Goal: Task Accomplishment & Management: Use online tool/utility

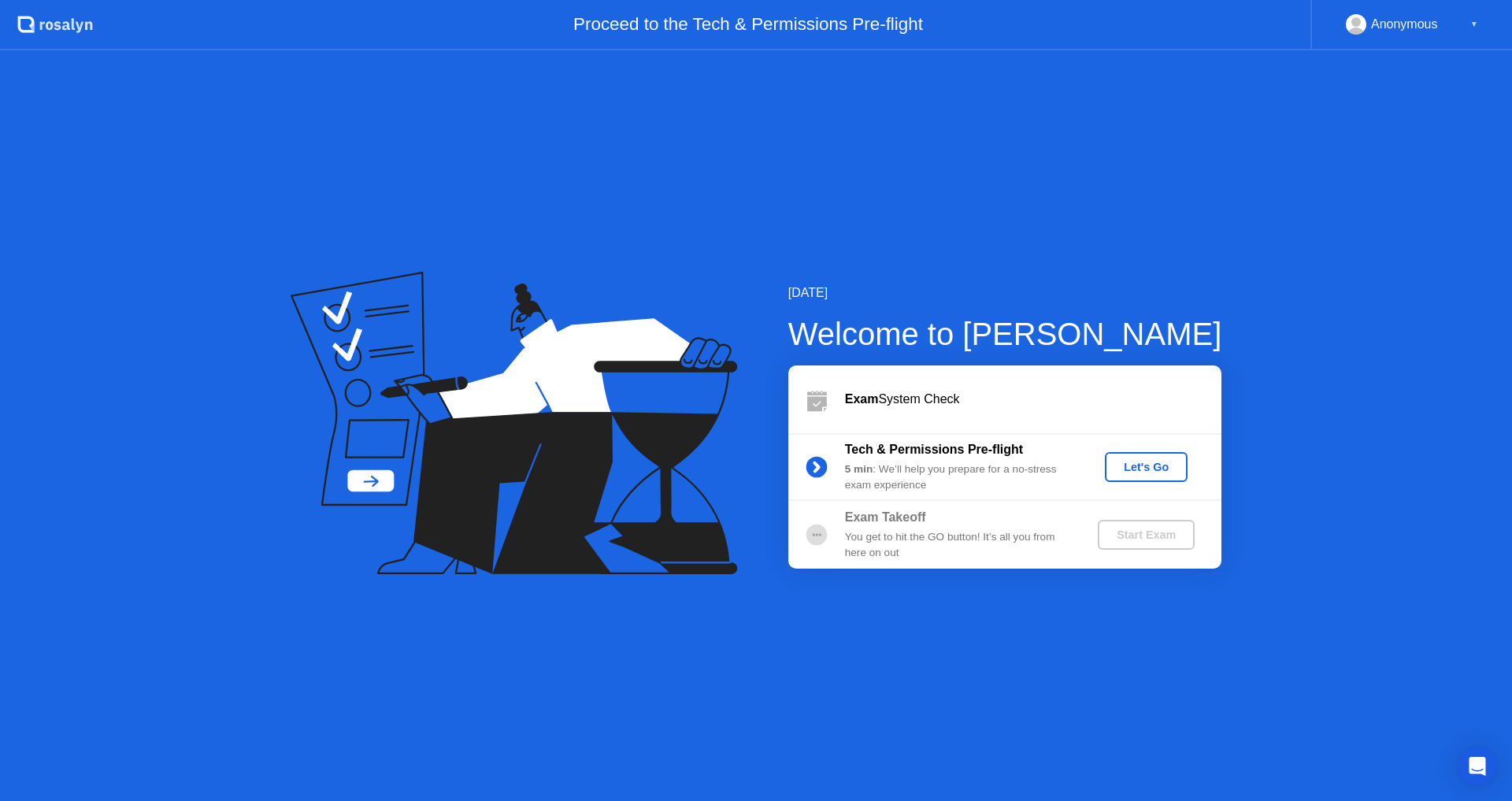
click at [1160, 467] on div "Let's Go" at bounding box center [1146, 467] width 70 height 13
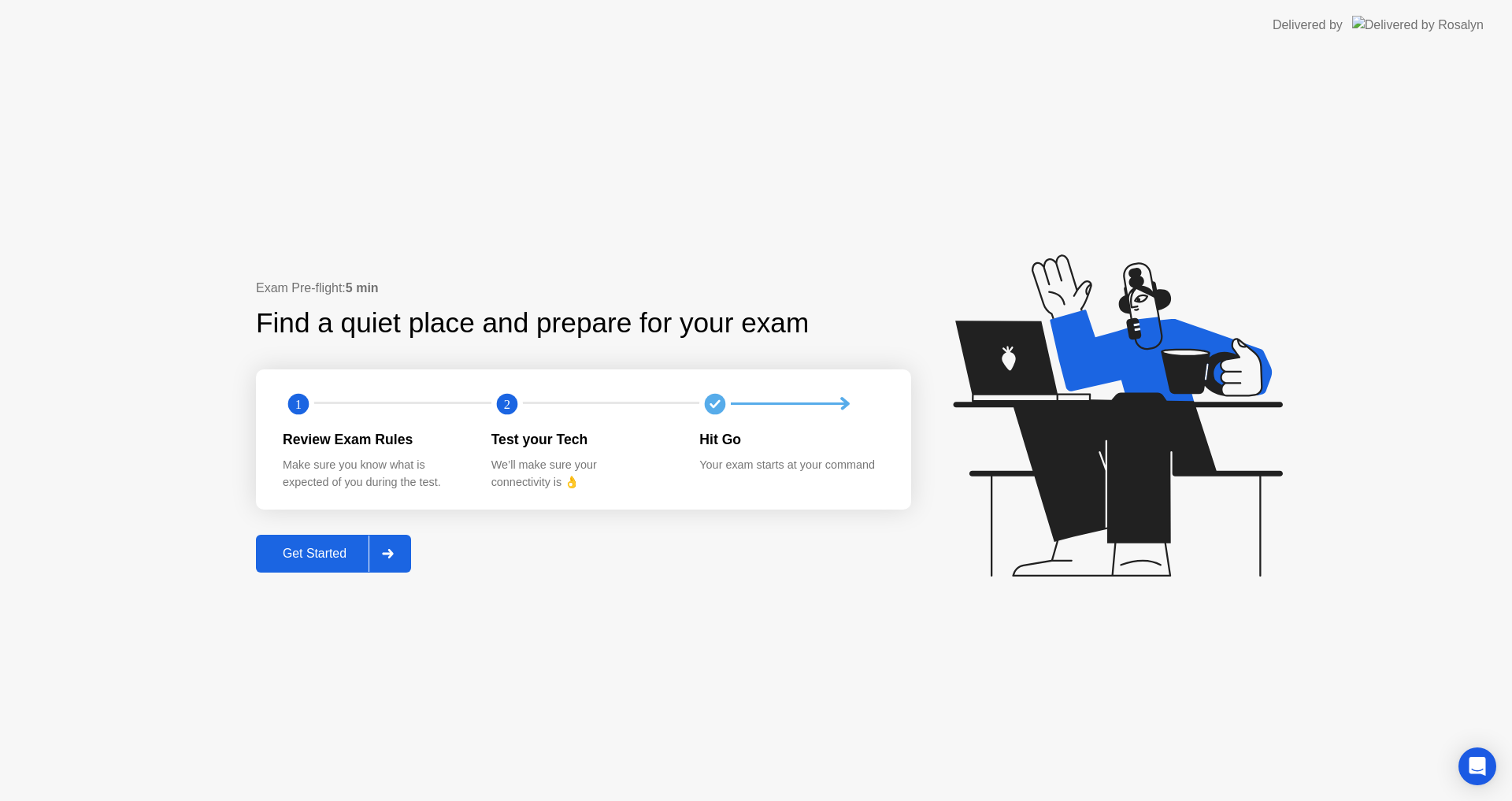
click at [337, 557] on div "Get Started" at bounding box center [315, 554] width 108 height 14
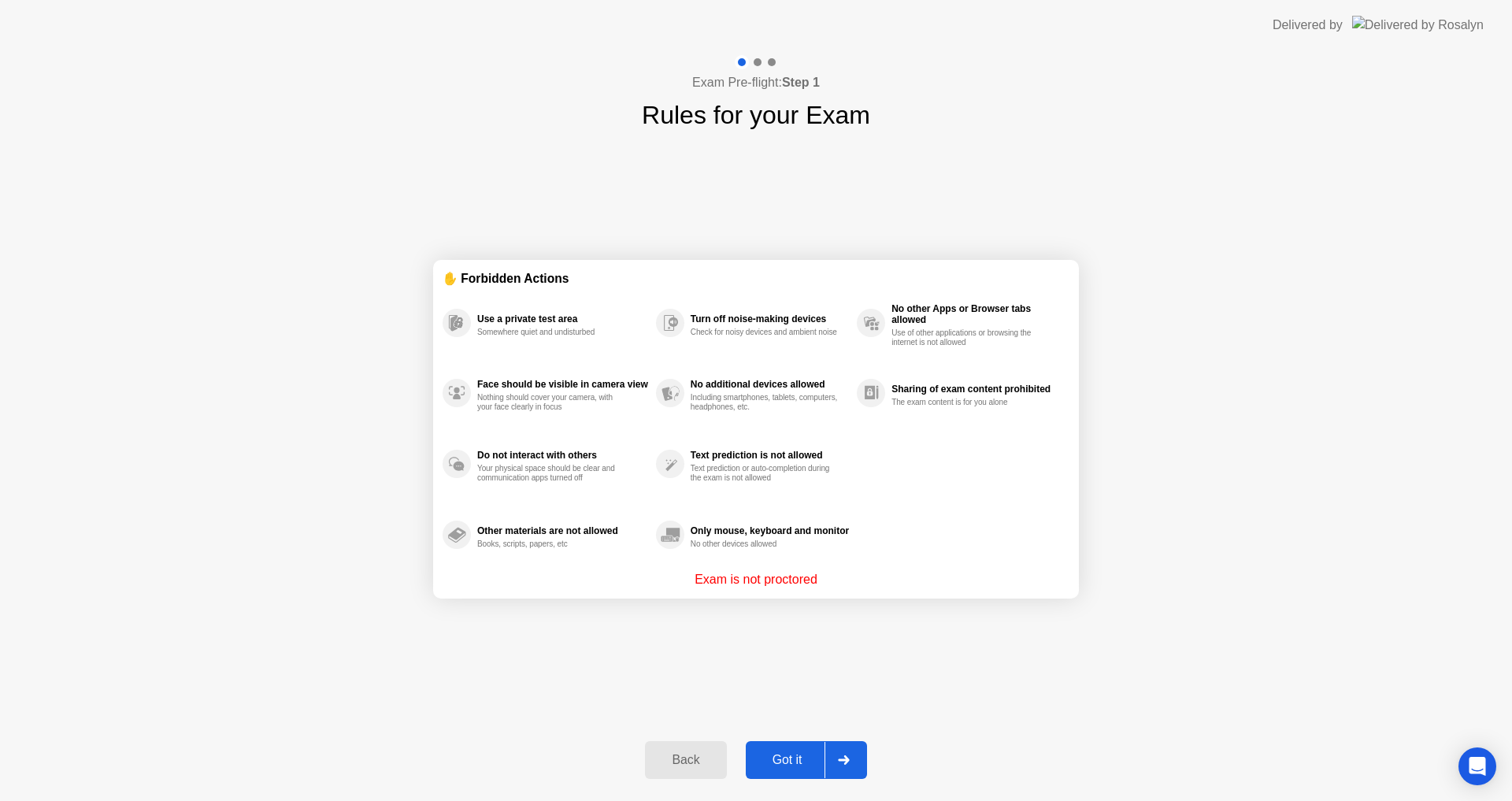
click at [774, 762] on div "Got it" at bounding box center [787, 760] width 74 height 14
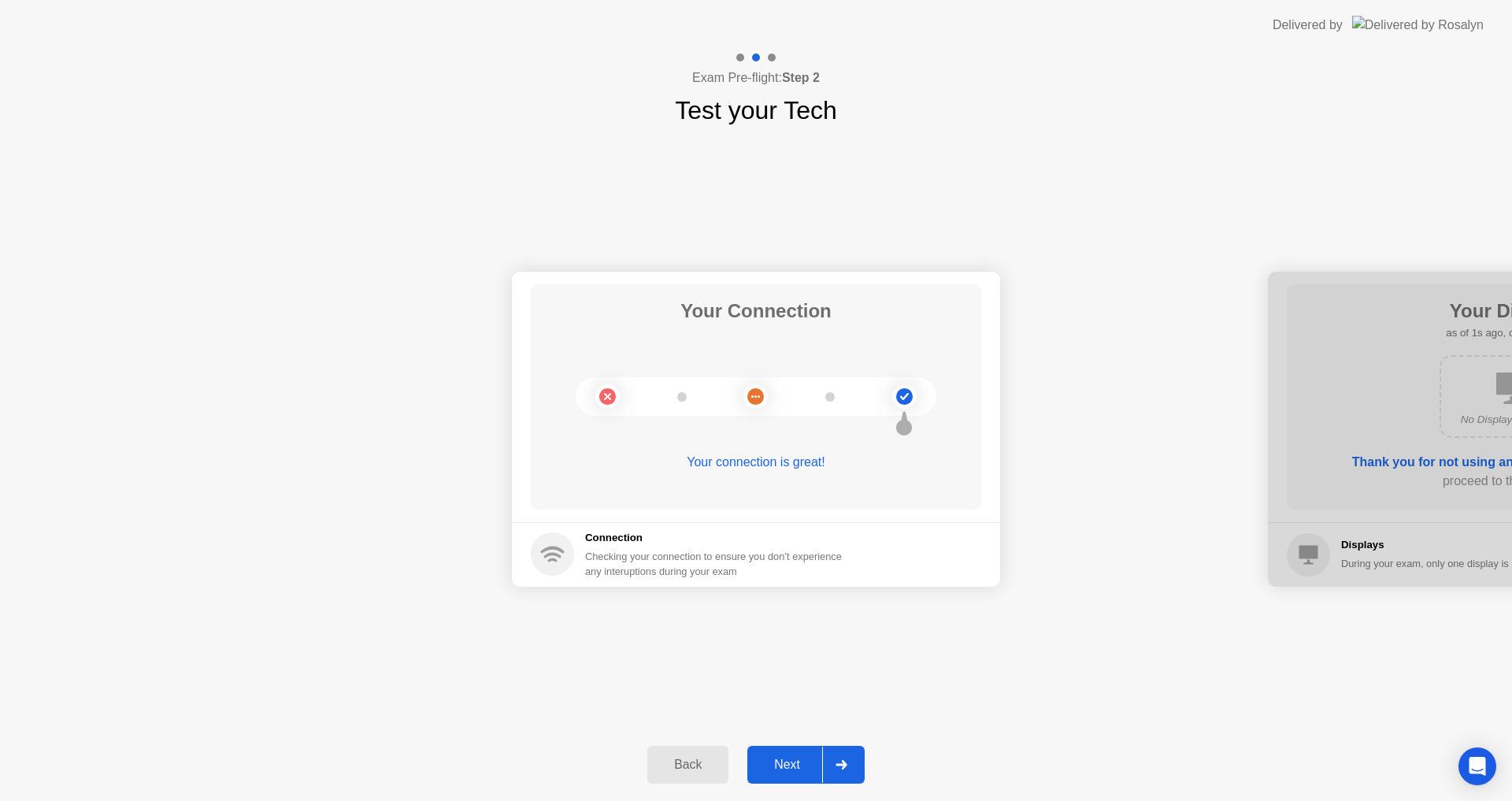
click at [803, 767] on div "Next" at bounding box center [787, 765] width 70 height 14
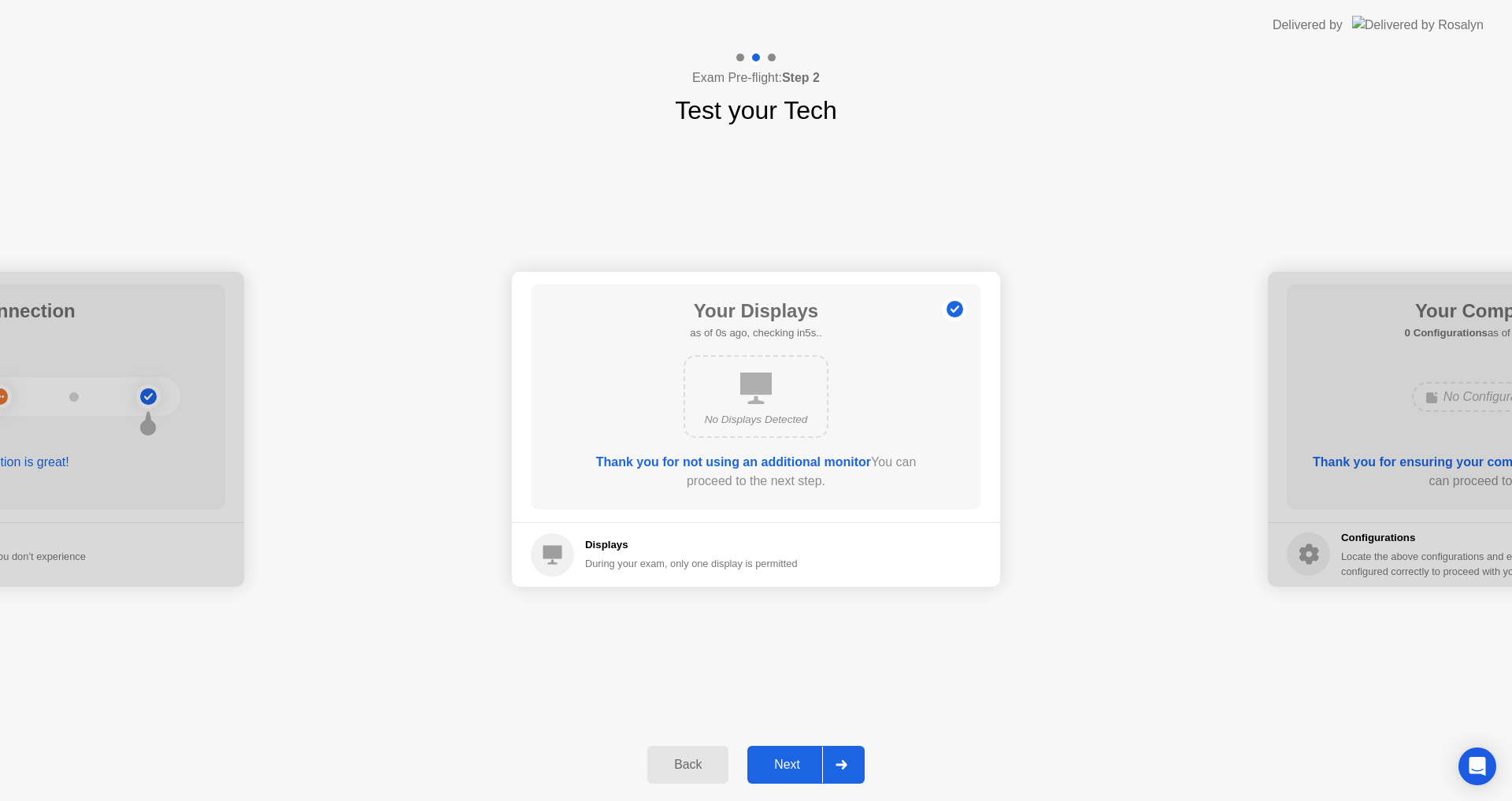
click at [803, 767] on div "Next" at bounding box center [787, 765] width 70 height 14
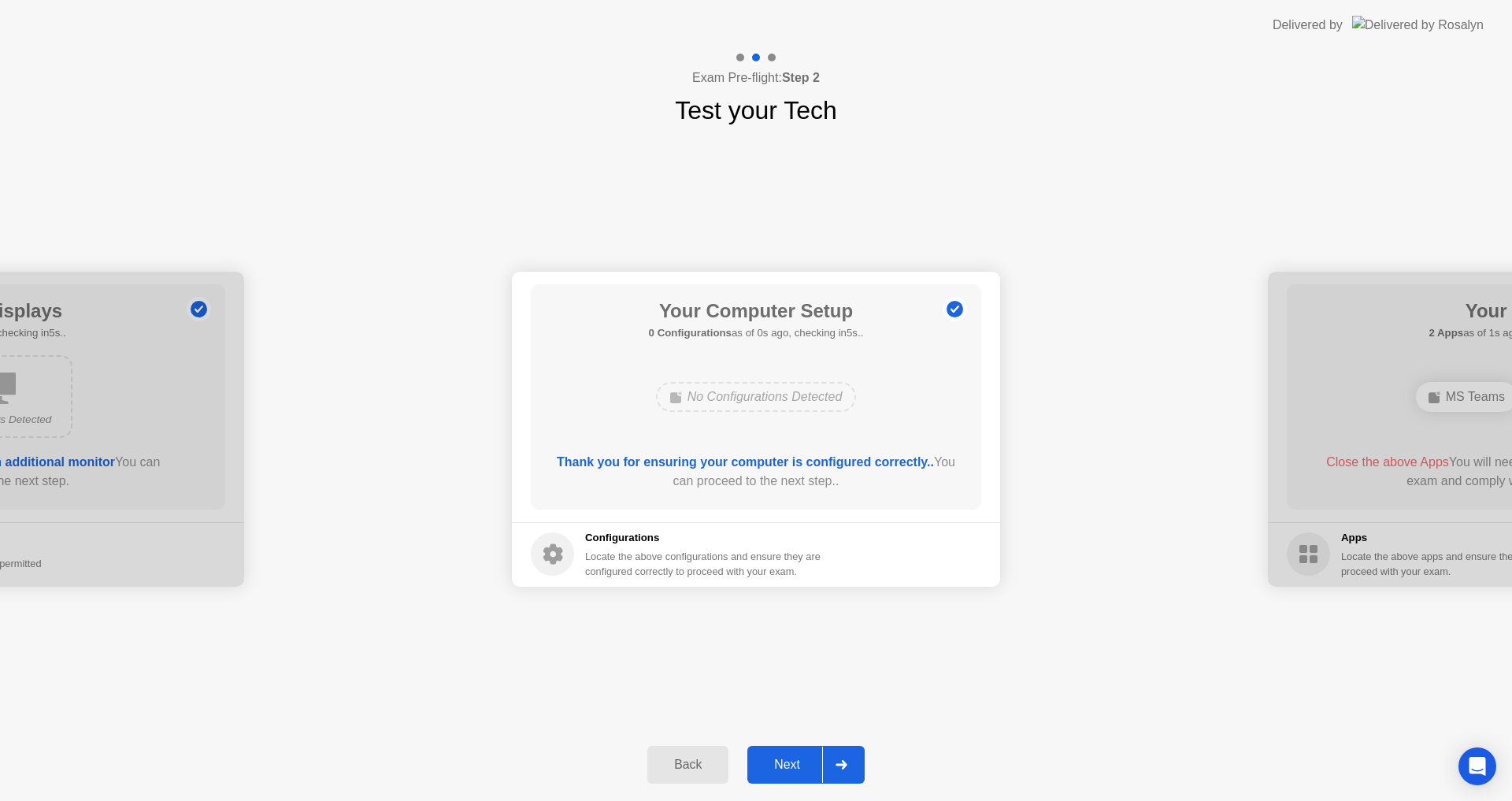
click at [803, 767] on div "Next" at bounding box center [787, 765] width 70 height 14
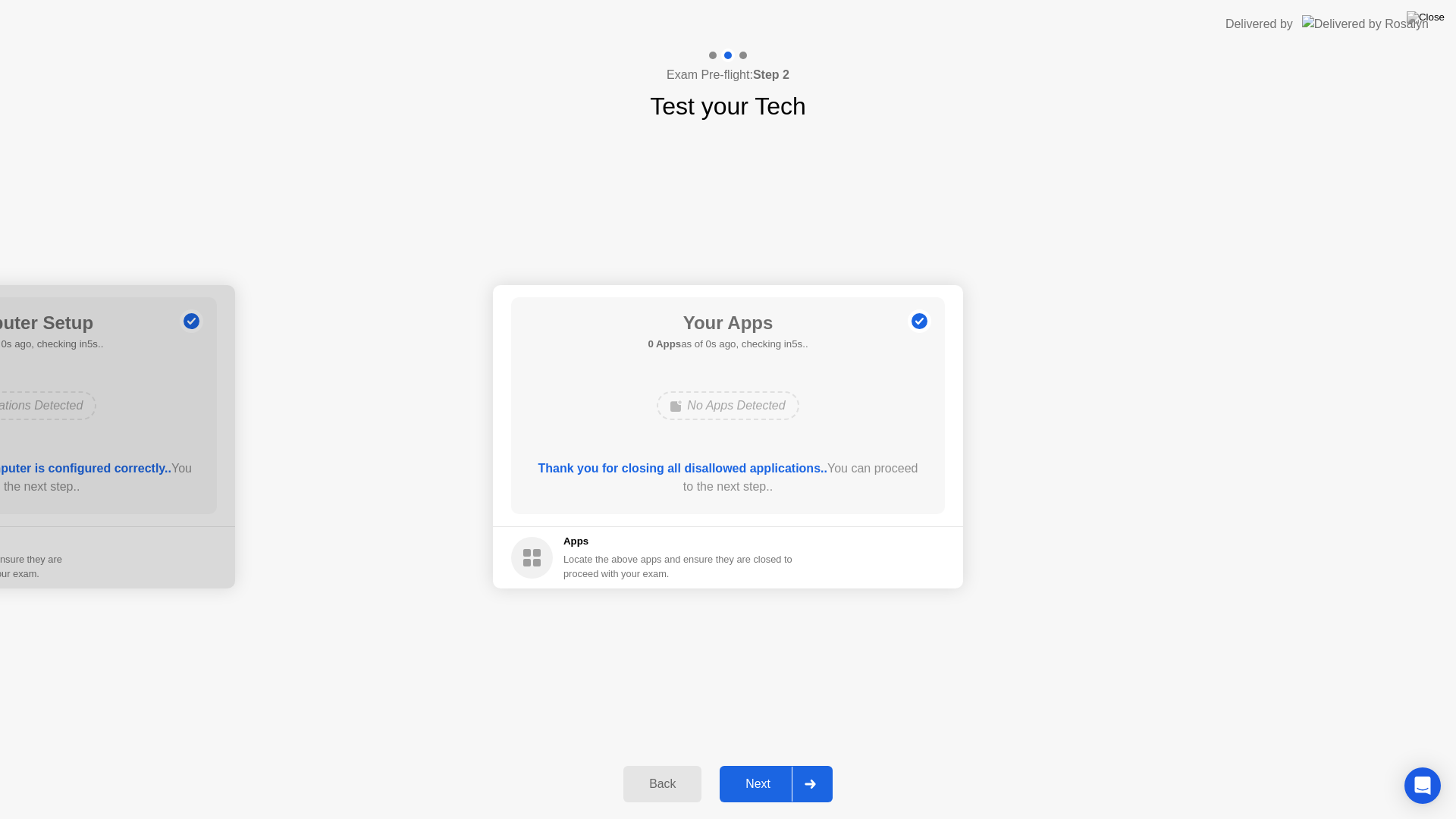
click at [751, 771] on button "Next" at bounding box center [776, 784] width 113 height 36
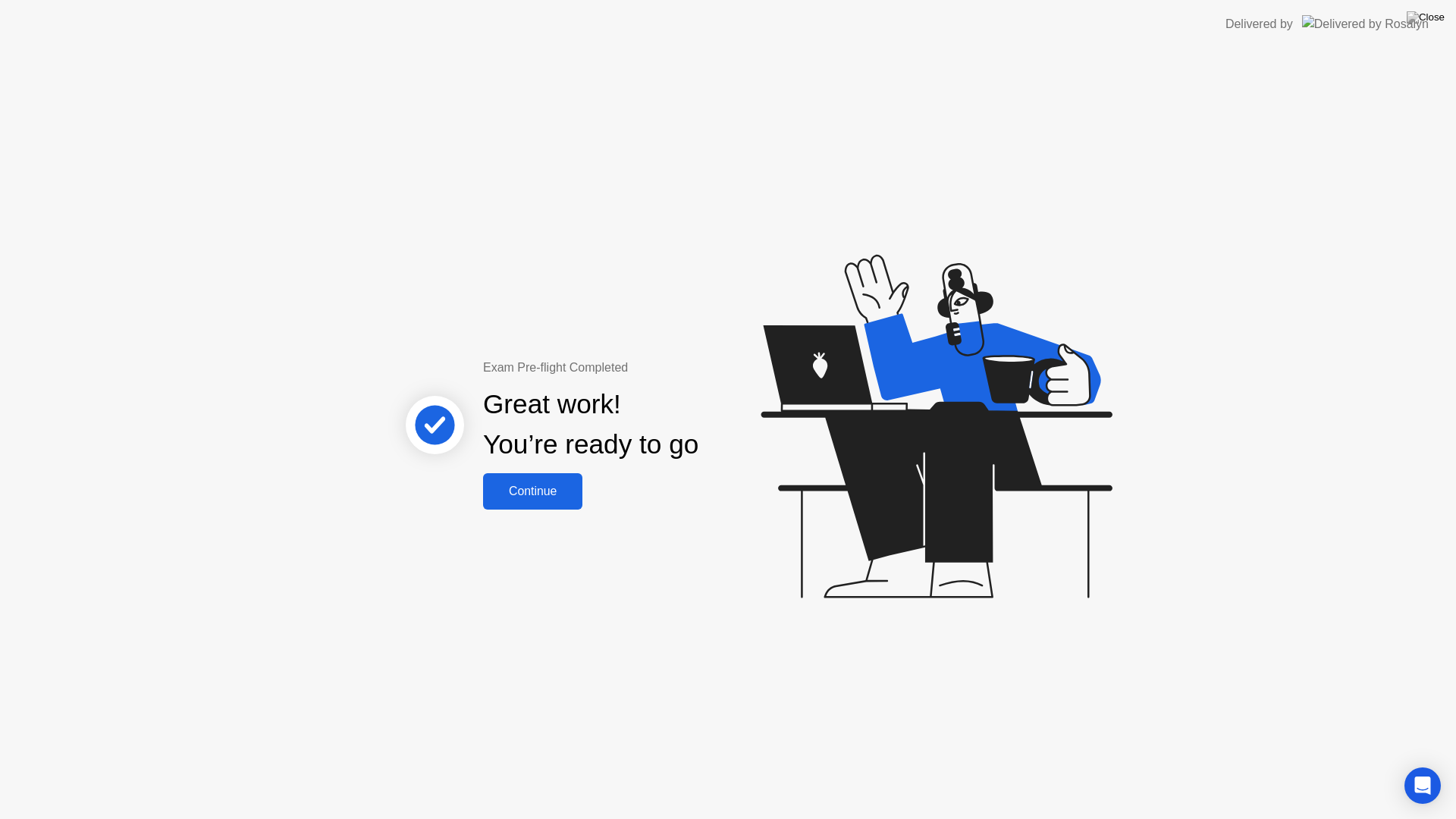
click at [515, 489] on div "Continue" at bounding box center [533, 492] width 90 height 14
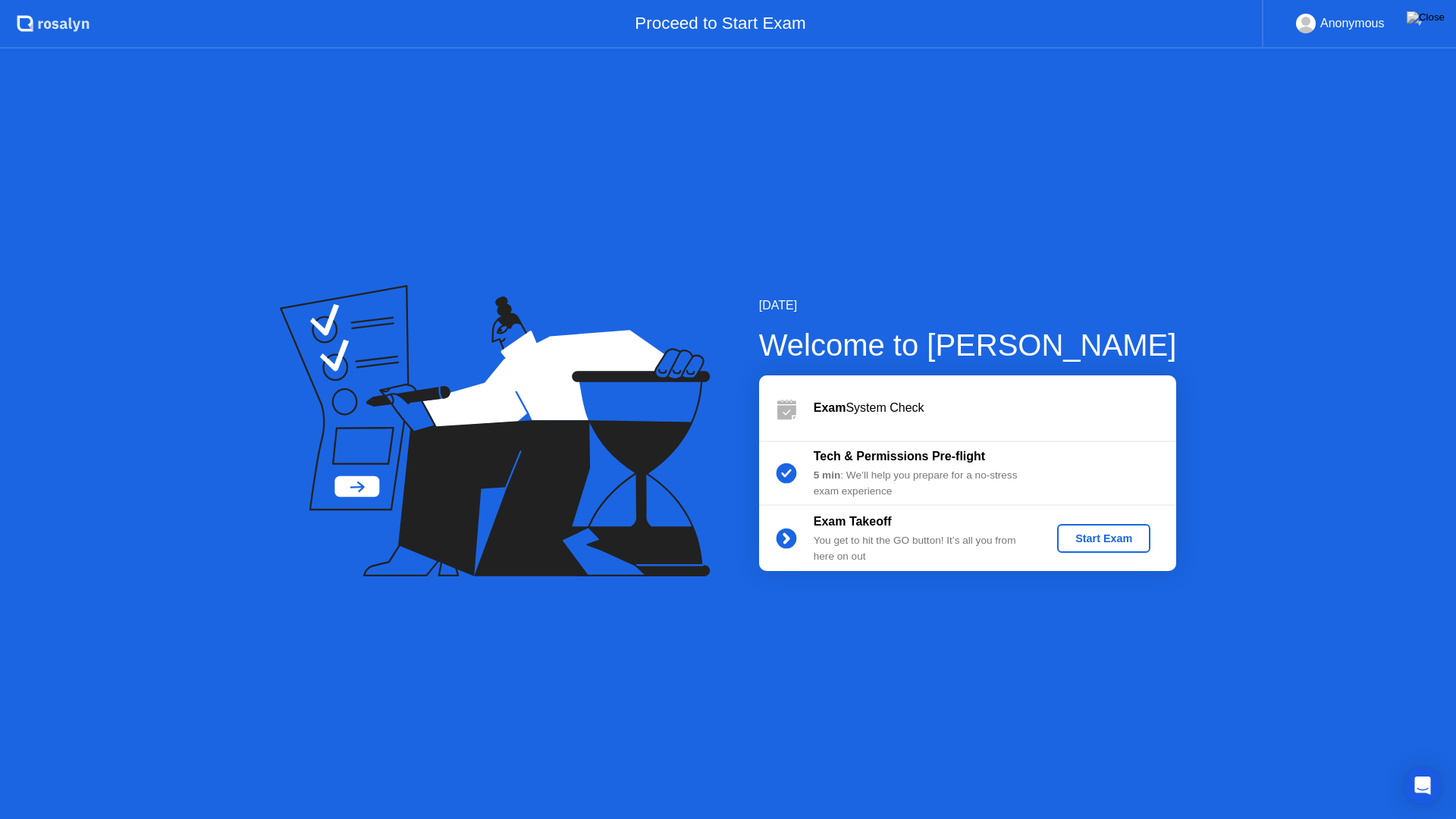
click at [1110, 544] on div "Start Exam" at bounding box center [1103, 539] width 81 height 12
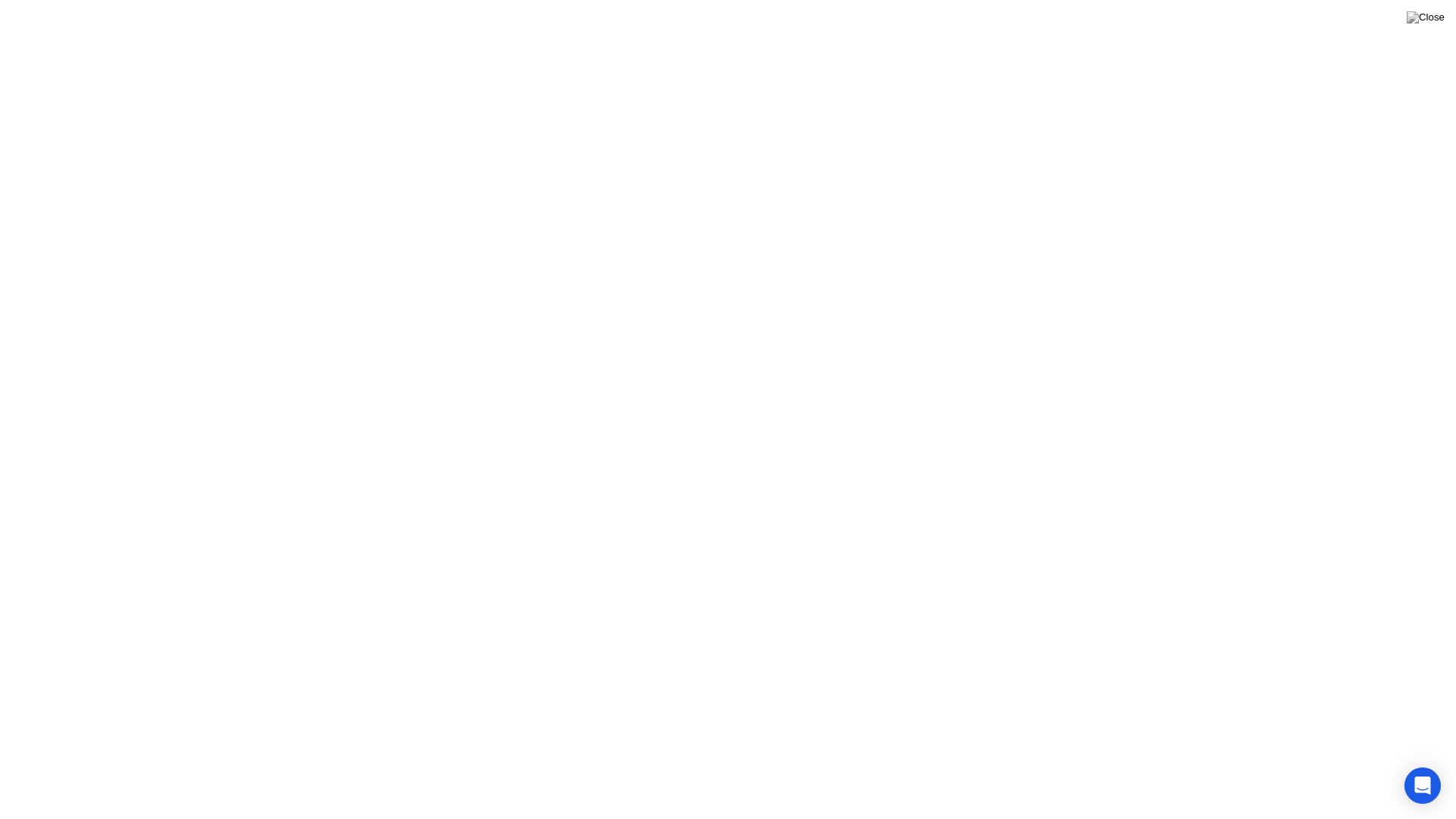
click div
click at [724, 771] on div at bounding box center [726, 795] width 32 height 40
click at [719, 771] on div at bounding box center [726, 795] width 32 height 40
click at [1343, 771] on div "End Proctoring Session" at bounding box center [1330, 777] width 168 height 14
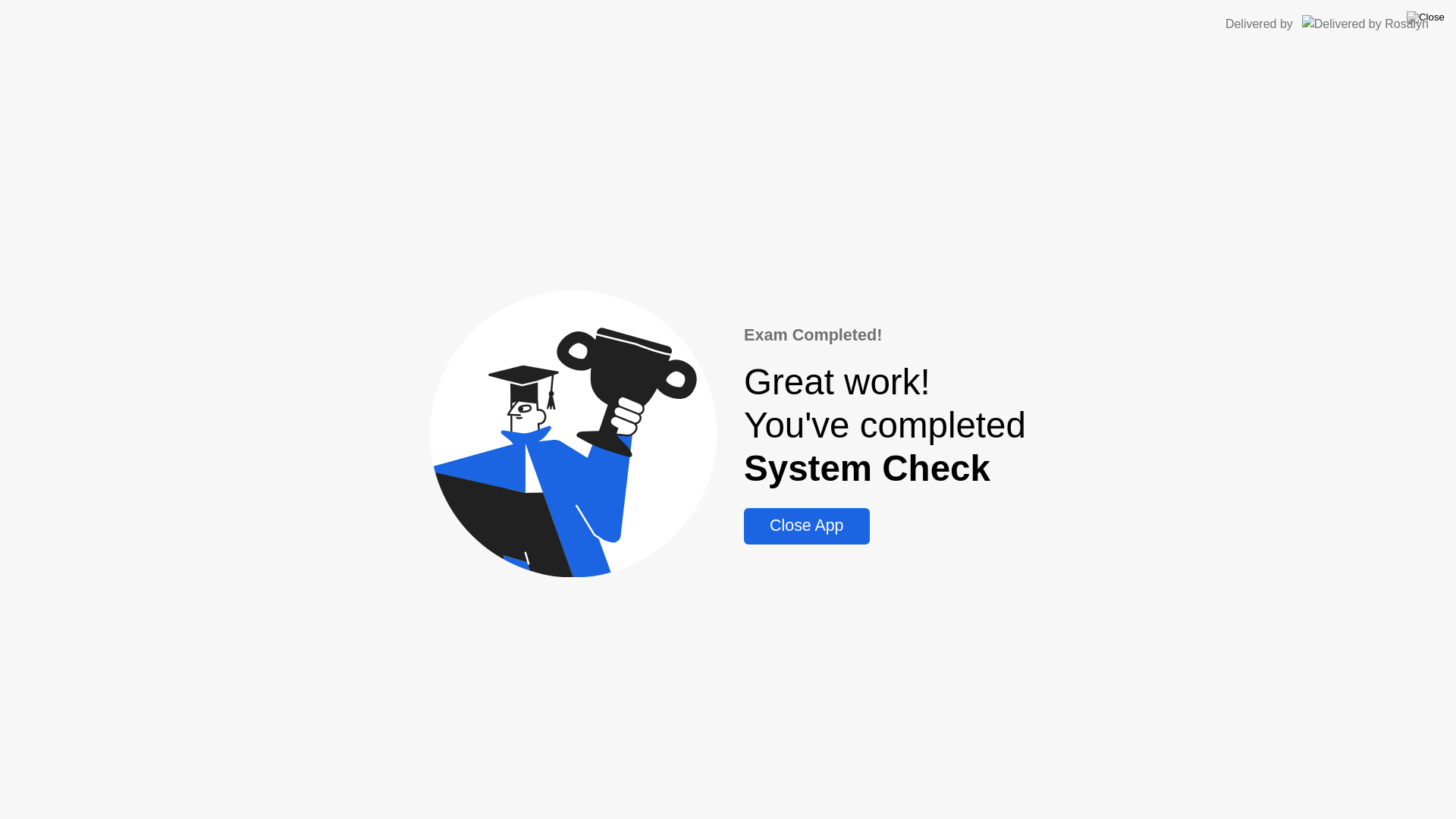
click at [778, 528] on div "Close App" at bounding box center [806, 526] width 116 height 19
